Goal: Browse casually

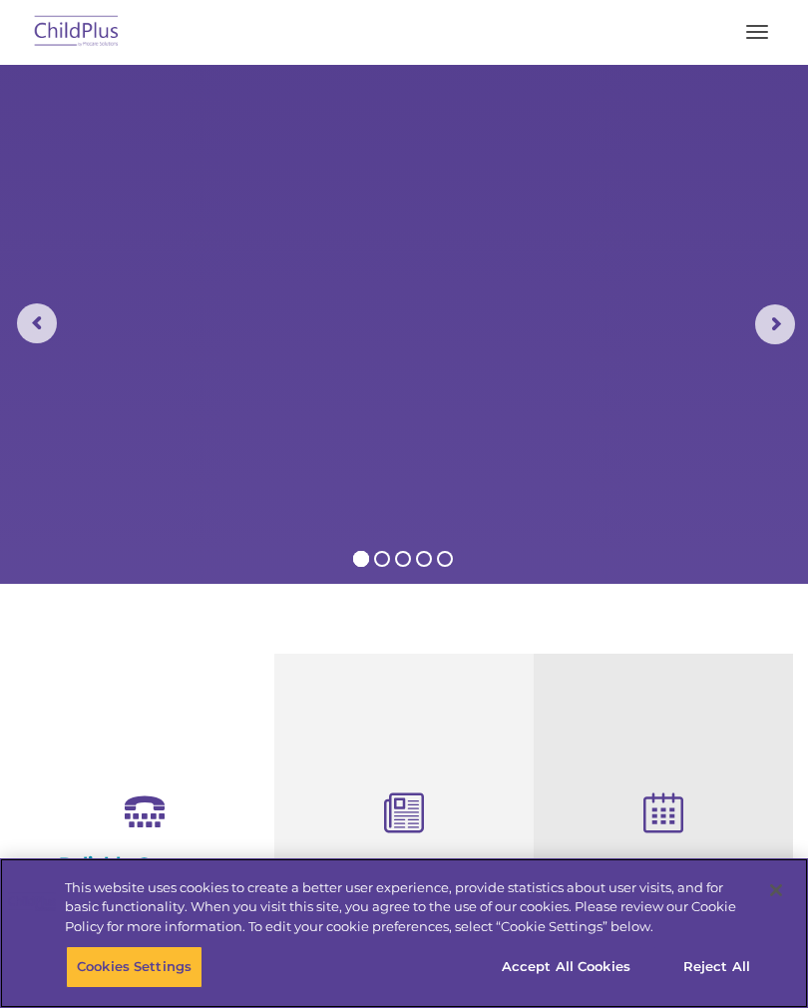
select select "MEDIUM"
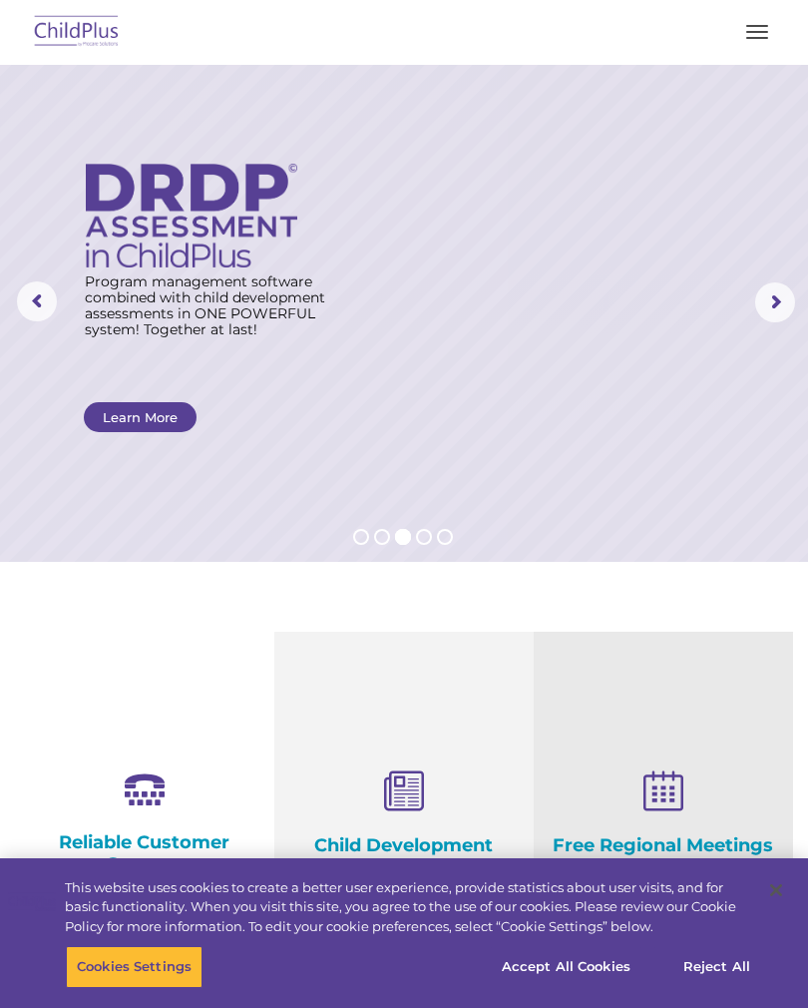
scroll to position [22, 0]
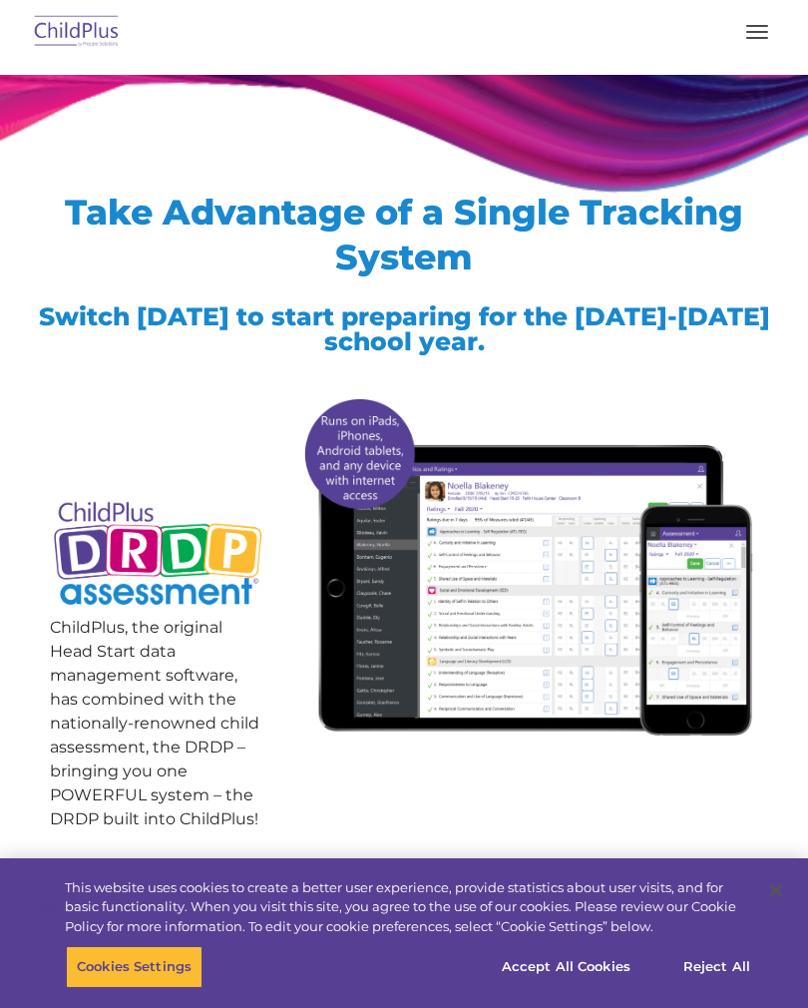
click at [94, 24] on img at bounding box center [77, 32] width 94 height 47
click at [74, 27] on img at bounding box center [77, 32] width 94 height 47
click at [88, 25] on img at bounding box center [77, 32] width 94 height 47
click at [574, 962] on button "Accept All Cookies" at bounding box center [566, 967] width 151 height 42
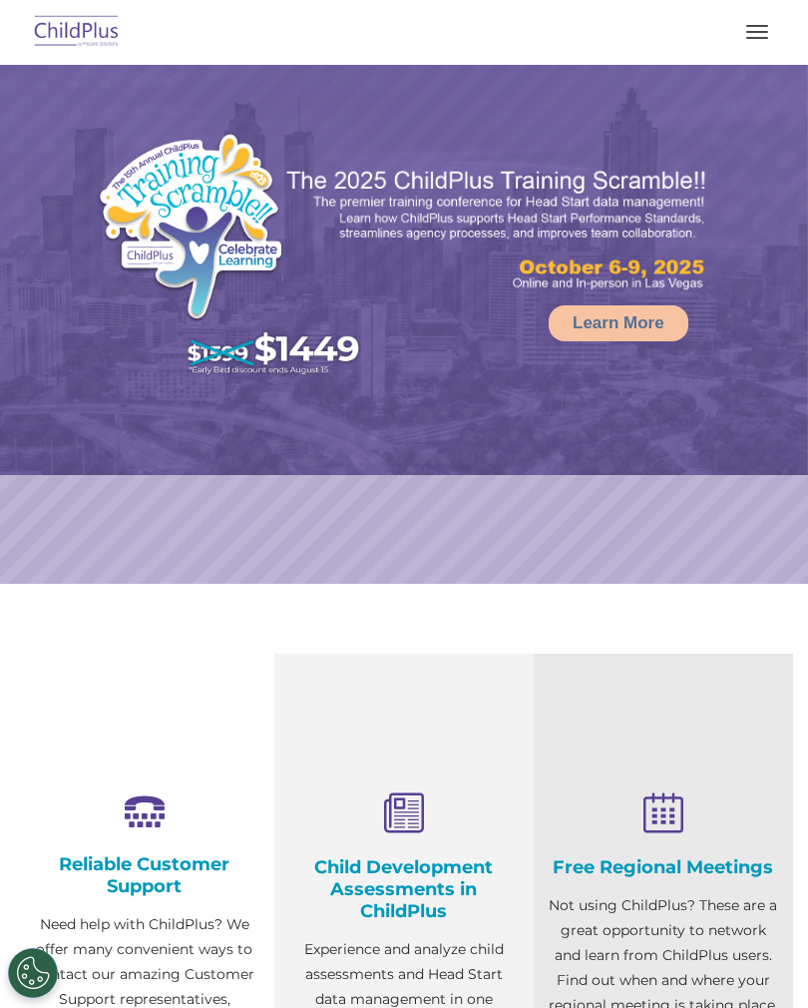
select select "MEDIUM"
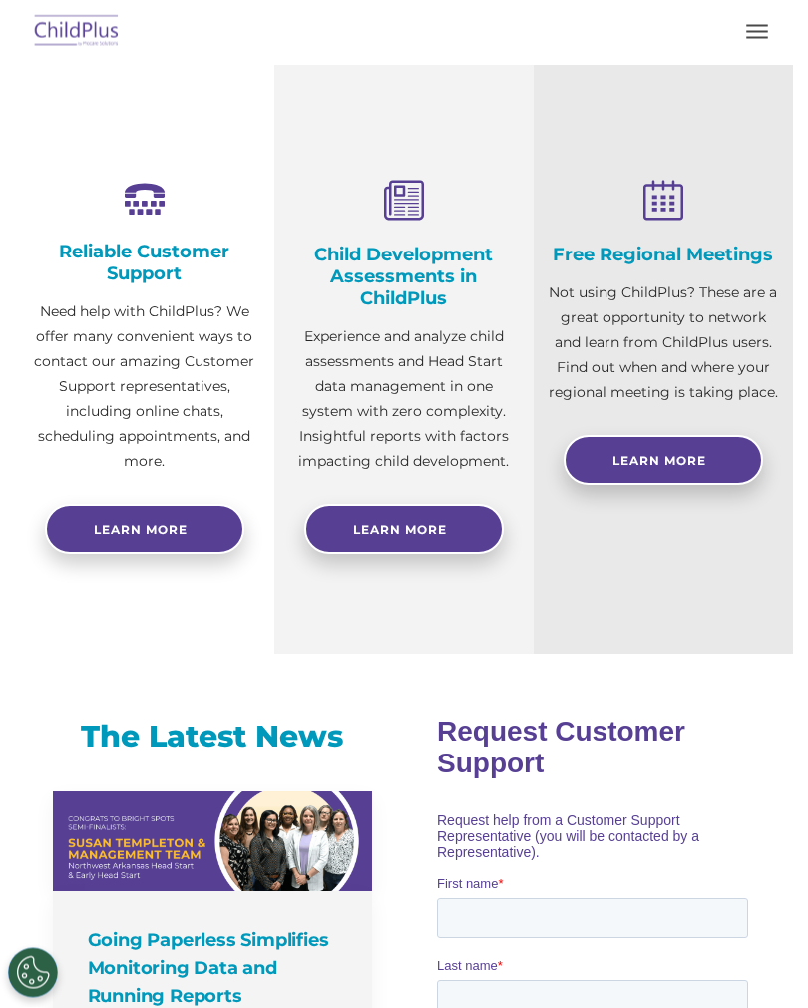
scroll to position [591, 0]
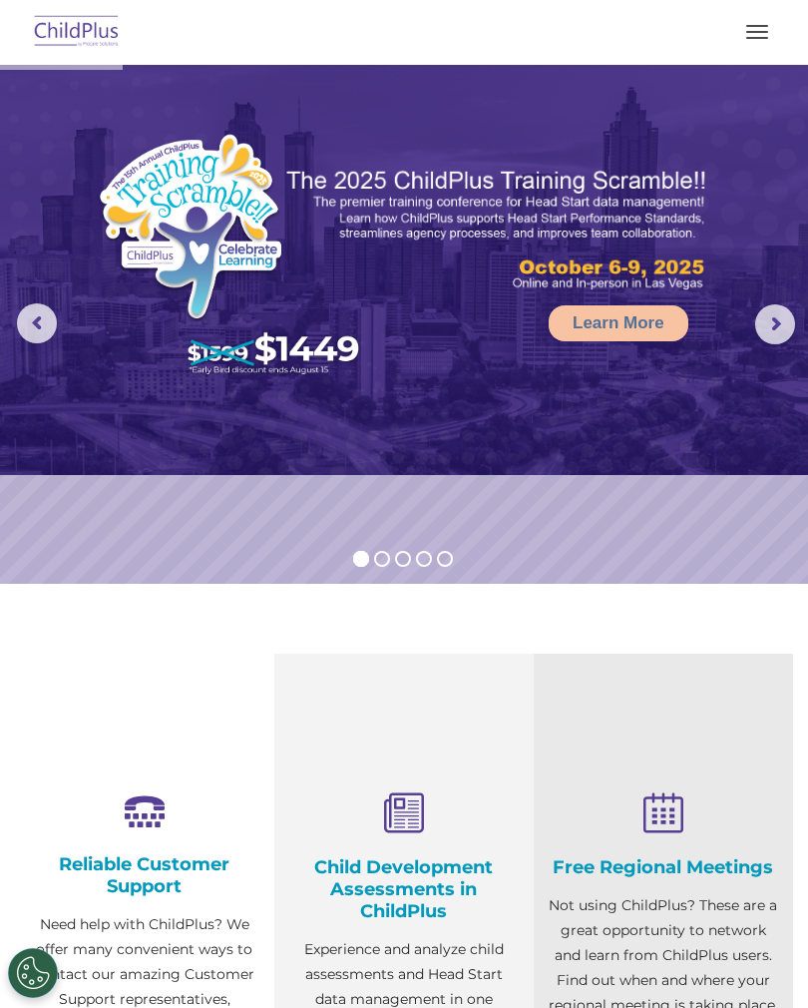
select select "MEDIUM"
